Goal: Task Accomplishment & Management: Use online tool/utility

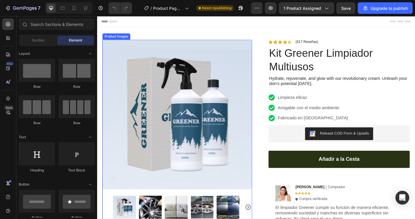
click at [206, 93] on img at bounding box center [184, 123] width 163 height 163
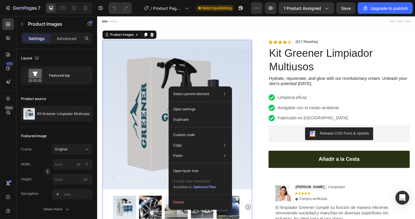
click at [167, 95] on img at bounding box center [184, 123] width 163 height 163
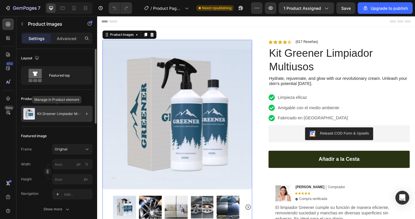
click at [63, 116] on div "Kit Greener Limpiador Multiusos" at bounding box center [56, 114] width 71 height 16
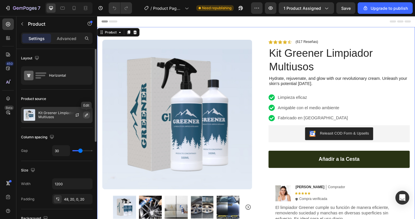
click at [85, 114] on icon "button" at bounding box center [86, 115] width 5 height 5
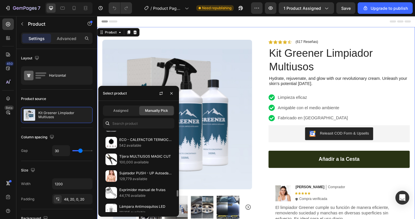
scroll to position [782, 0]
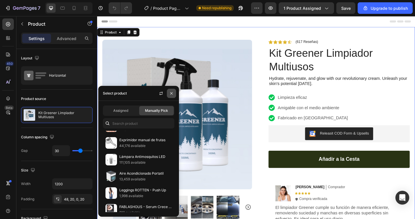
click at [172, 94] on icon "button" at bounding box center [171, 93] width 5 height 5
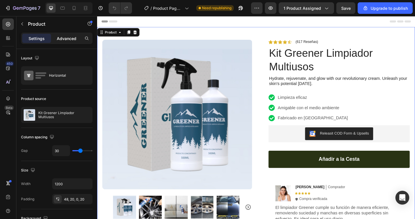
click at [69, 42] on div "Advanced" at bounding box center [66, 38] width 29 height 9
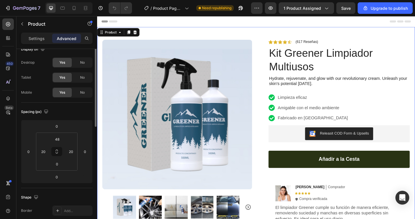
scroll to position [0, 0]
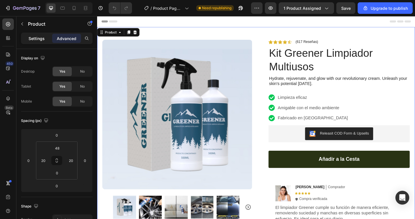
click at [33, 38] on p "Settings" at bounding box center [37, 38] width 16 height 6
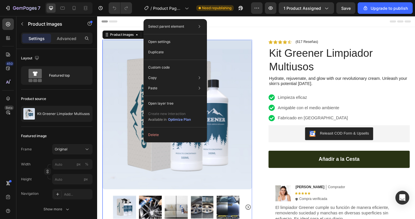
click at [234, 93] on img at bounding box center [184, 123] width 163 height 163
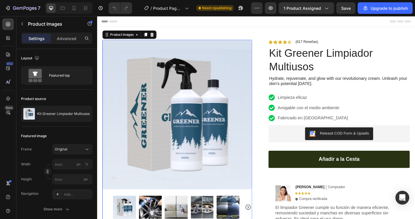
click at [157, 162] on img at bounding box center [184, 123] width 163 height 163
click at [141, 37] on icon at bounding box center [140, 36] width 5 height 5
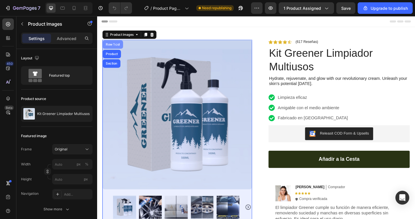
click at [117, 48] on div "Row 1 col" at bounding box center [114, 46] width 18 height 3
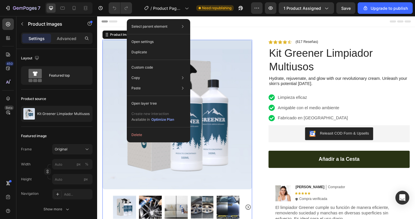
click at [244, 147] on img at bounding box center [184, 123] width 163 height 163
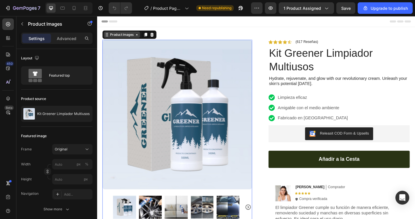
click at [140, 38] on icon at bounding box center [140, 36] width 5 height 5
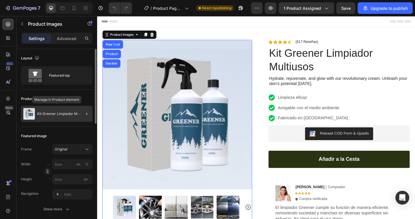
click at [42, 115] on p "Kit Greener Limpiador Multiusos" at bounding box center [63, 114] width 52 height 4
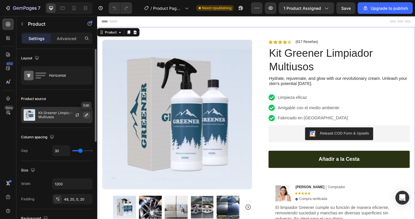
click at [87, 115] on icon "button" at bounding box center [86, 115] width 3 height 3
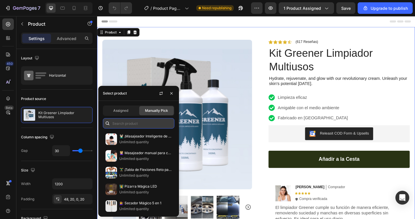
click at [132, 123] on input "text" at bounding box center [138, 123] width 71 height 10
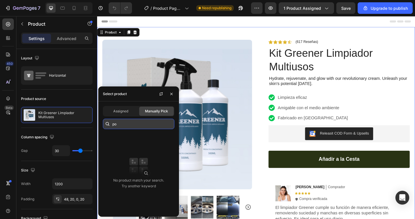
type input "p"
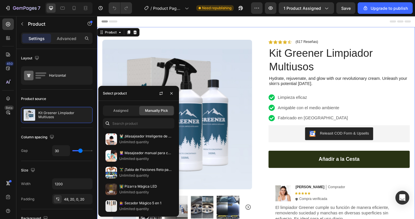
click at [156, 109] on span "Manually Pick" at bounding box center [156, 110] width 23 height 5
click at [161, 111] on span "Manually Pick" at bounding box center [156, 110] width 23 height 5
click at [146, 112] on span "Manually Pick" at bounding box center [156, 110] width 23 height 5
click at [127, 114] on div "Assigned" at bounding box center [120, 110] width 35 height 9
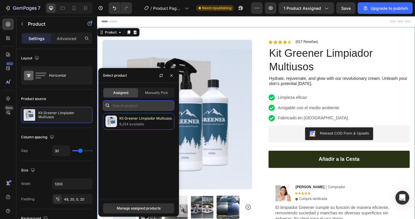
click at [127, 109] on input "text" at bounding box center [138, 105] width 71 height 10
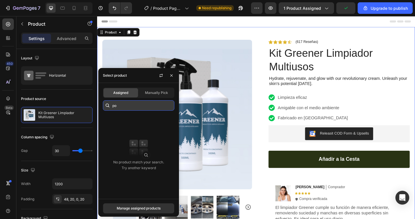
type input "p"
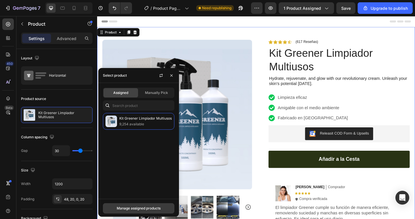
click at [136, 207] on div "Manage assigned products" at bounding box center [139, 208] width 44 height 5
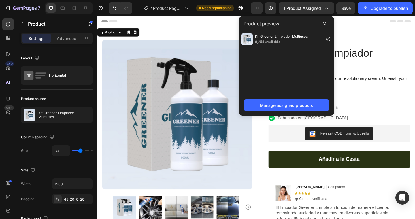
click at [186, 24] on div "Header" at bounding box center [270, 22] width 337 height 12
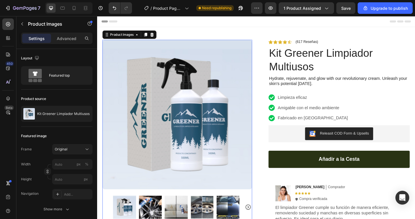
click at [200, 123] on img at bounding box center [184, 123] width 163 height 163
click at [72, 39] on p "Advanced" at bounding box center [67, 38] width 20 height 6
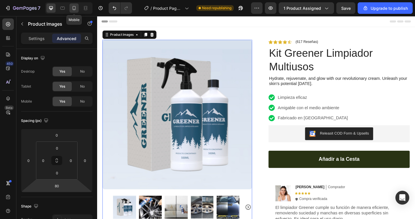
click at [76, 11] on icon at bounding box center [74, 8] width 6 height 6
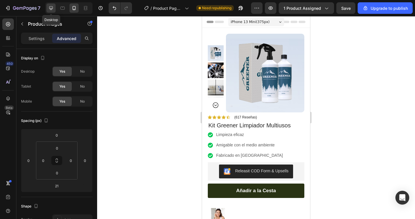
click at [50, 10] on icon at bounding box center [51, 8] width 6 height 6
type input "80"
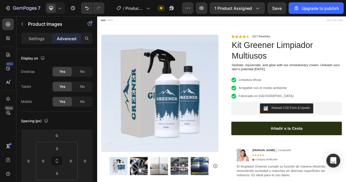
click at [216, 91] on img at bounding box center [184, 123] width 163 height 163
click at [174, 80] on img at bounding box center [184, 123] width 163 height 163
click at [155, 54] on img at bounding box center [184, 123] width 163 height 163
click at [138, 35] on div "Product Images Row Icon Icon Icon Icon Icon Icon List (617 Reseñas) Text Block …" at bounding box center [270, 144] width 346 height 232
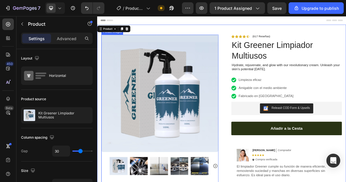
click at [187, 84] on img at bounding box center [184, 123] width 163 height 163
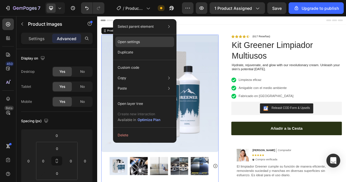
click at [144, 44] on div "Open settings" at bounding box center [144, 42] width 59 height 10
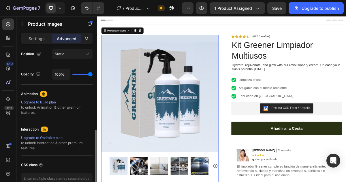
scroll to position [217, 0]
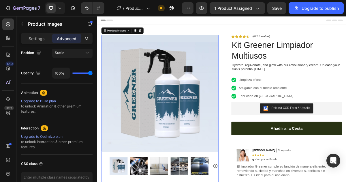
click at [169, 107] on img at bounding box center [184, 123] width 163 height 163
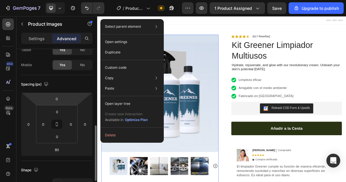
scroll to position [0, 0]
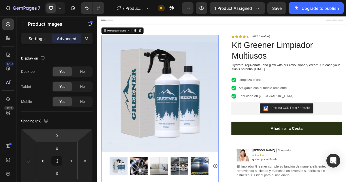
click at [35, 40] on p "Settings" at bounding box center [37, 38] width 16 height 6
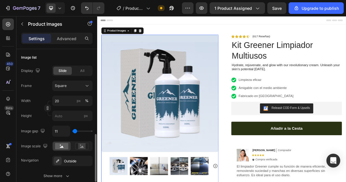
scroll to position [213, 0]
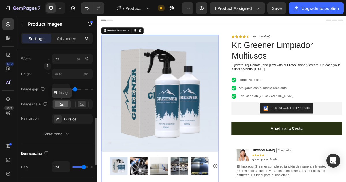
click at [58, 105] on rect at bounding box center [61, 104] width 13 height 6
click at [84, 107] on rect at bounding box center [81, 104] width 13 height 6
click at [63, 106] on rect at bounding box center [61, 104] width 13 height 6
click at [173, 114] on img at bounding box center [184, 123] width 163 height 163
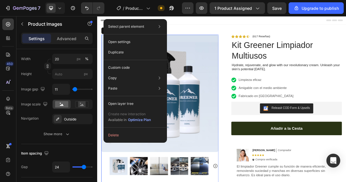
click at [229, 149] on img at bounding box center [184, 123] width 163 height 163
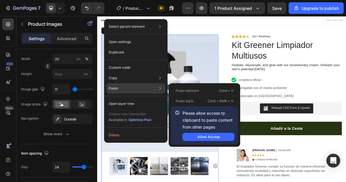
click at [133, 98] on div "Paste Paste element Cmd + V Paste style Cmd + Shift + V Please allow access tp …" at bounding box center [135, 103] width 59 height 10
click at [138, 98] on div "Paste Paste element Cmd + V Paste style Cmd + Shift + V Please allow access tp …" at bounding box center [135, 103] width 59 height 10
click at [216, 137] on div "Allow Access" at bounding box center [208, 136] width 22 height 5
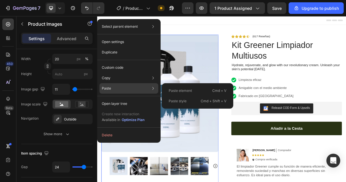
click at [141, 98] on div "Paste Paste element Cmd + V Paste style Cmd + Shift + V" at bounding box center [128, 103] width 59 height 10
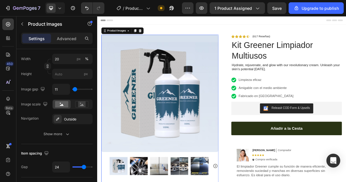
click at [216, 105] on img at bounding box center [184, 123] width 163 height 163
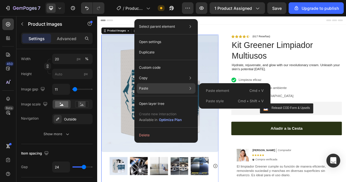
click at [181, 98] on div "Paste Paste element Cmd + V Paste style Cmd + Shift + V" at bounding box center [166, 103] width 59 height 10
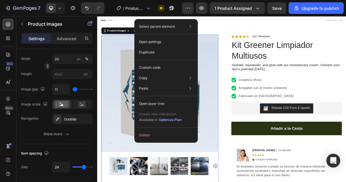
click at [249, 96] on img at bounding box center [184, 123] width 163 height 163
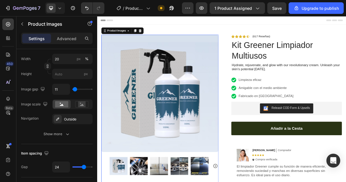
click at [233, 97] on img at bounding box center [184, 123] width 163 height 163
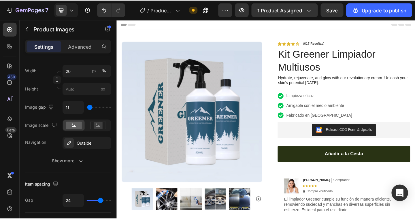
scroll to position [0, 0]
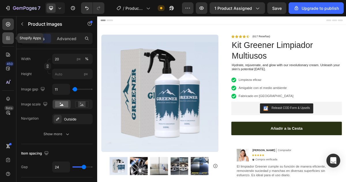
click at [6, 38] on icon at bounding box center [7, 39] width 2 height 2
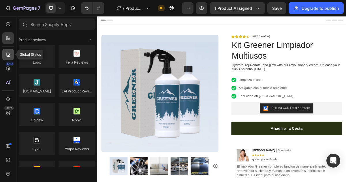
click at [11, 55] on div at bounding box center [8, 55] width 12 height 12
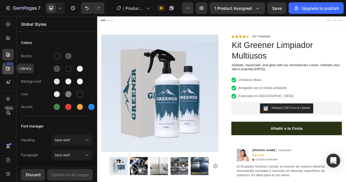
click at [10, 69] on icon at bounding box center [8, 68] width 6 height 6
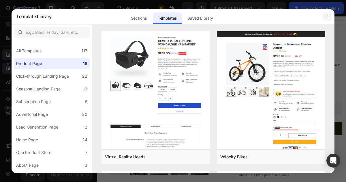
click at [329, 18] on button "button" at bounding box center [326, 16] width 9 height 9
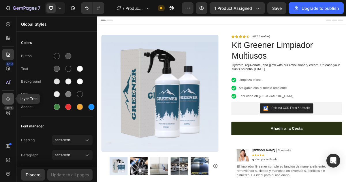
click at [11, 101] on div at bounding box center [8, 99] width 12 height 12
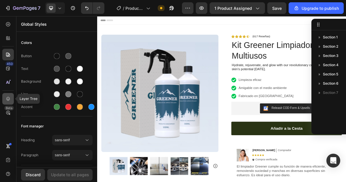
click at [11, 101] on div at bounding box center [8, 99] width 12 height 12
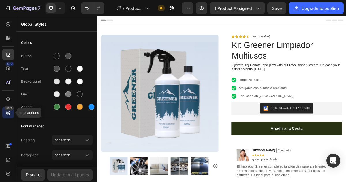
click at [10, 112] on icon at bounding box center [8, 113] width 6 height 6
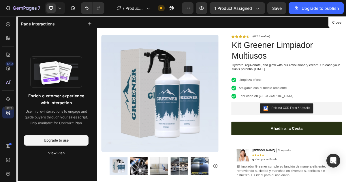
click at [10, 112] on icon at bounding box center [8, 113] width 6 height 6
click at [332, 23] on button "Close" at bounding box center [336, 22] width 14 height 8
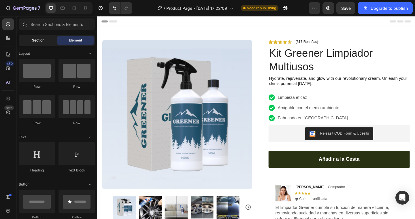
click at [39, 40] on span "Section" at bounding box center [38, 40] width 12 height 5
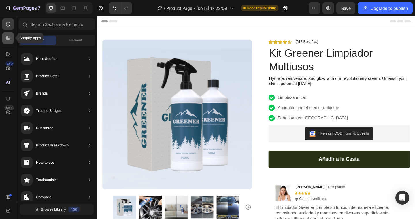
click at [7, 39] on icon at bounding box center [8, 38] width 6 height 6
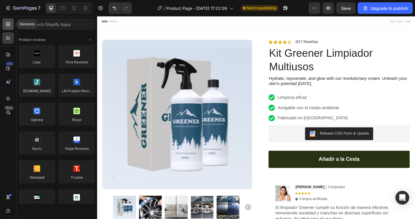
click at [7, 23] on icon at bounding box center [8, 24] width 6 height 6
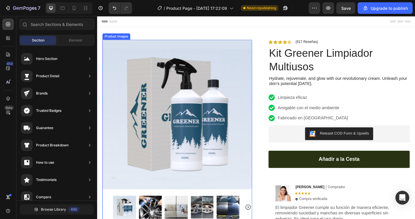
click at [221, 99] on img at bounding box center [184, 123] width 163 height 163
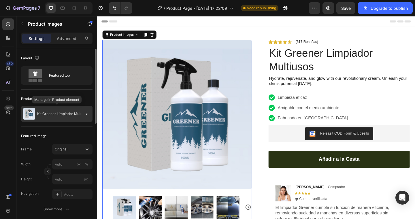
click at [72, 117] on div "Kit Greener Limpiador Multiusos" at bounding box center [56, 114] width 71 height 16
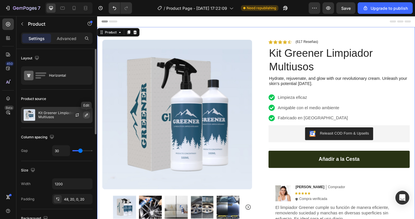
click at [86, 116] on icon "button" at bounding box center [86, 115] width 5 height 5
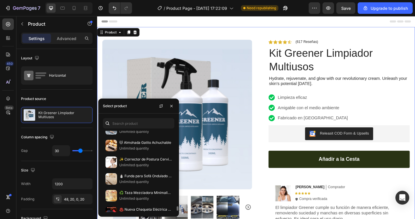
scroll to position [1406, 0]
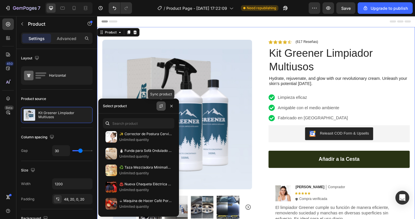
click at [161, 107] on icon "button" at bounding box center [161, 106] width 5 height 5
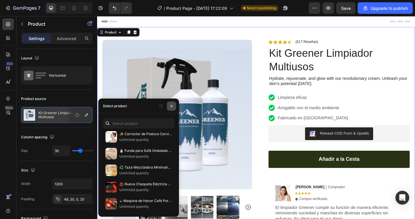
click at [172, 108] on icon "button" at bounding box center [171, 106] width 5 height 5
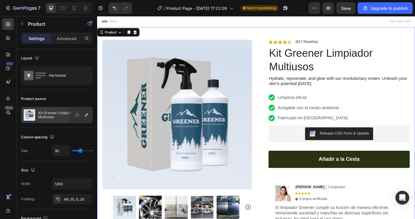
click at [123, 111] on img at bounding box center [184, 123] width 163 height 163
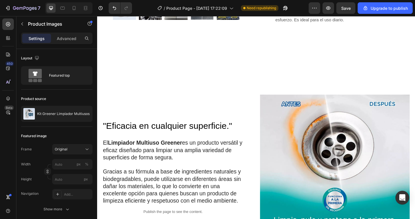
scroll to position [0, 0]
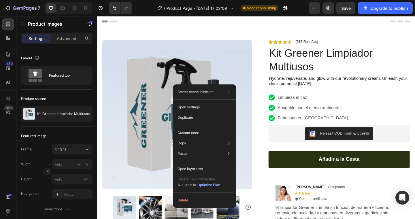
click at [159, 90] on img at bounding box center [184, 123] width 163 height 163
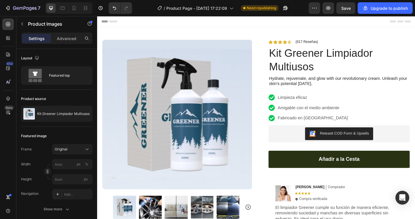
click at [210, 92] on img at bounding box center [184, 123] width 163 height 163
click at [178, 106] on img at bounding box center [184, 123] width 163 height 163
drag, startPoint x: 220, startPoint y: 67, endPoint x: 217, endPoint y: 65, distance: 3.7
click at [217, 65] on img at bounding box center [184, 123] width 163 height 163
click at [288, 46] on div "Product Title" at bounding box center [297, 44] width 26 height 7
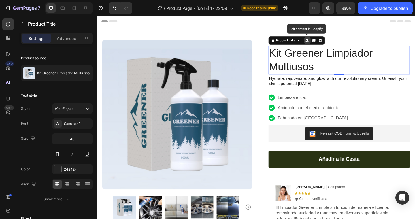
click at [326, 43] on icon at bounding box center [327, 44] width 2 height 2
